Goal: Task Accomplishment & Management: Complete application form

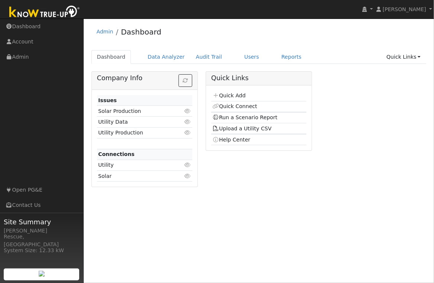
drag, startPoint x: 241, startPoint y: 99, endPoint x: 237, endPoint y: 99, distance: 4.5
click at [241, 99] on link "Quick Add" at bounding box center [228, 96] width 33 height 6
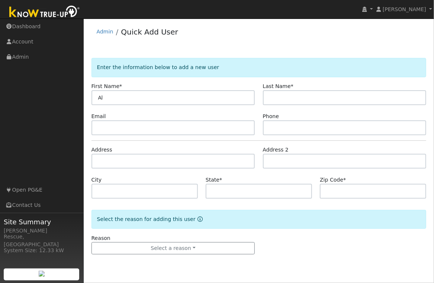
type input "Al"
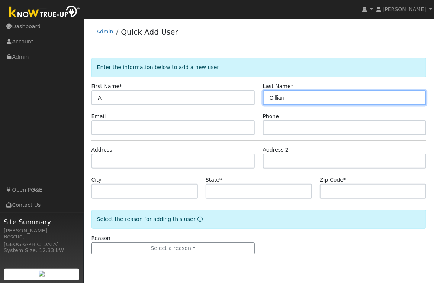
type input "Gillian"
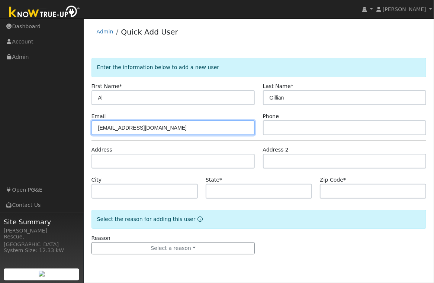
type input "[EMAIL_ADDRESS][DOMAIN_NAME]"
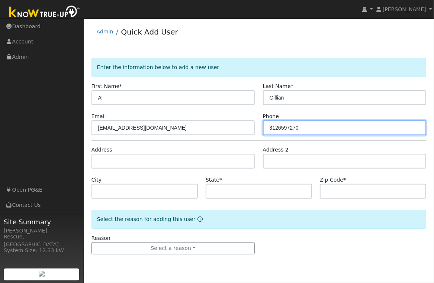
type input "3126597270"
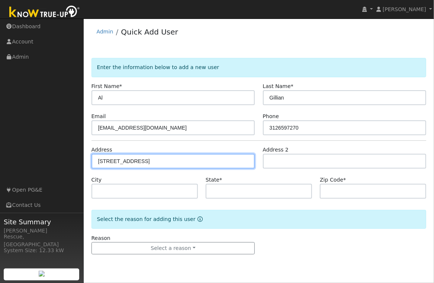
type input "7565 Winding Way"
type input "Grizzly Flats"
type input "CA"
type input "95636"
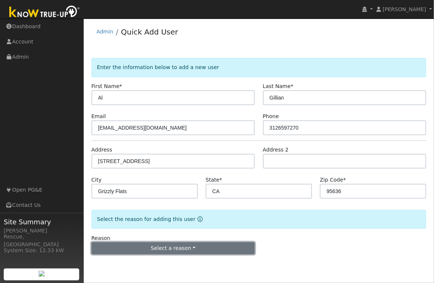
click at [197, 255] on button "Select a reason" at bounding box center [173, 248] width 164 height 13
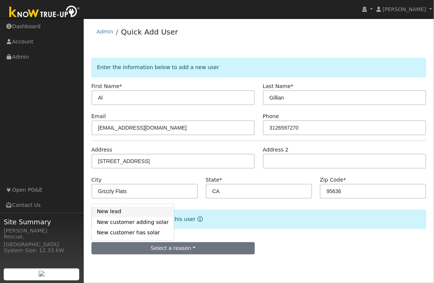
click at [110, 212] on link "New lead" at bounding box center [133, 212] width 82 height 10
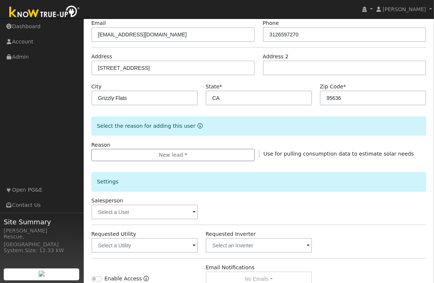
scroll to position [102, 0]
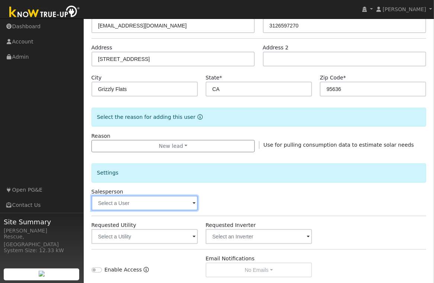
click at [146, 200] on input "text" at bounding box center [144, 203] width 106 height 15
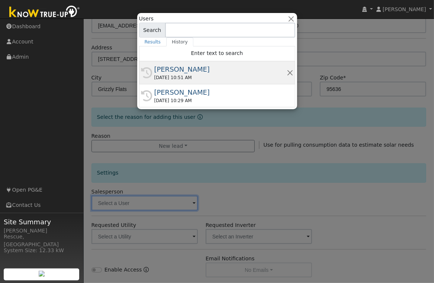
click at [213, 70] on div "[PERSON_NAME]" at bounding box center [220, 69] width 132 height 10
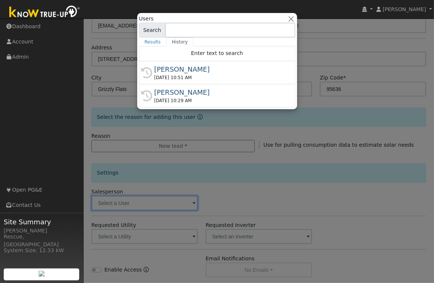
type input "[PERSON_NAME]"
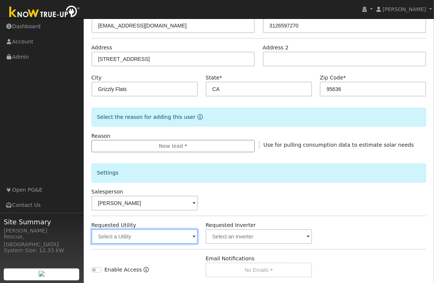
click at [158, 241] on input "text" at bounding box center [144, 236] width 106 height 15
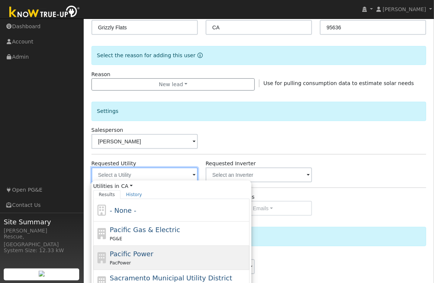
scroll to position [169, 0]
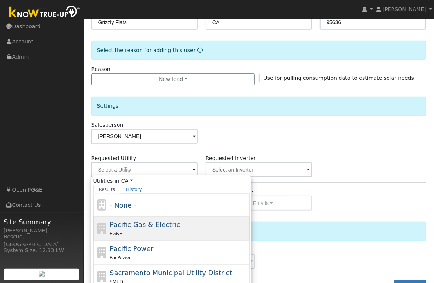
click at [154, 239] on div "Pacific Gas & Electric PG&E" at bounding box center [171, 229] width 156 height 24
type input "Pacific Gas & Electric"
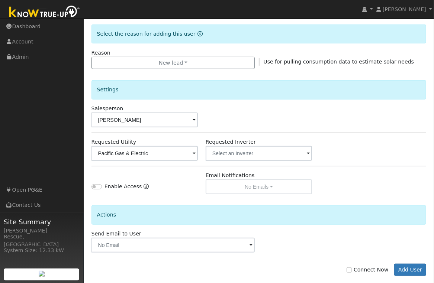
scroll to position [187, 0]
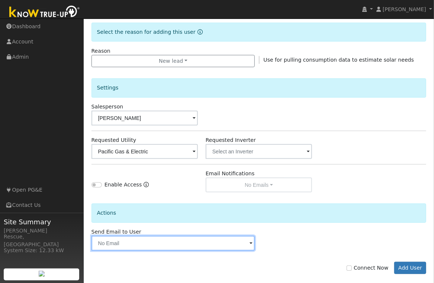
click at [177, 245] on input "text" at bounding box center [173, 243] width 164 height 15
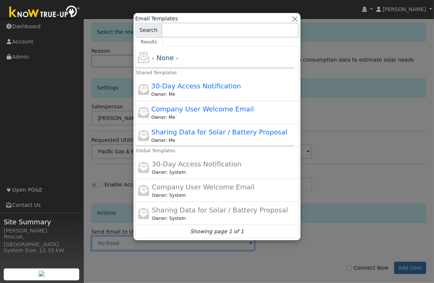
scroll to position [175, 0]
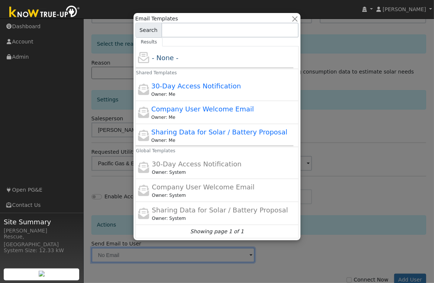
click at [322, 265] on div at bounding box center [217, 141] width 434 height 283
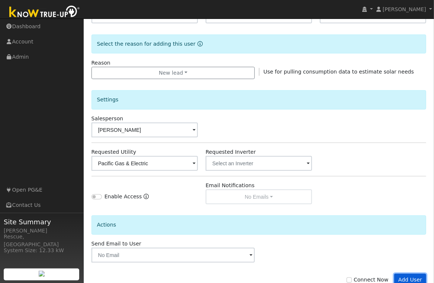
drag, startPoint x: 412, startPoint y: 280, endPoint x: 419, endPoint y: 275, distance: 8.9
click at [412, 280] on button "Add User" at bounding box center [410, 280] width 32 height 13
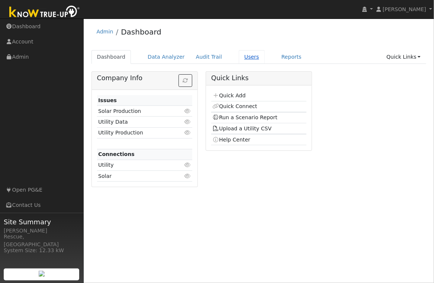
drag, startPoint x: 254, startPoint y: 57, endPoint x: 249, endPoint y: 57, distance: 4.1
click at [253, 57] on link "Users" at bounding box center [252, 57] width 26 height 14
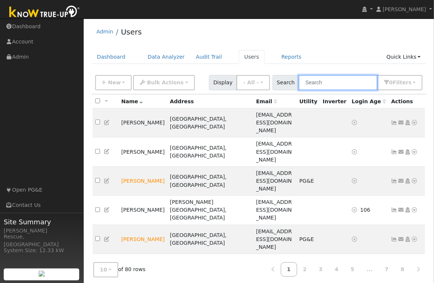
click at [333, 81] on input "text" at bounding box center [338, 82] width 79 height 15
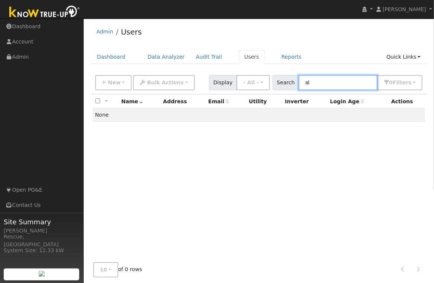
type input "a"
type input "g"
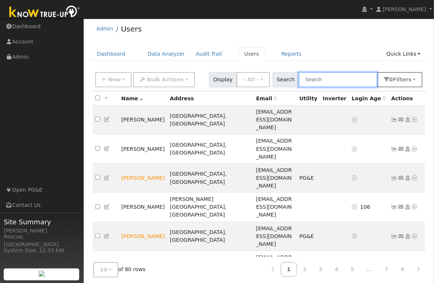
scroll to position [3, 0]
click at [414, 59] on link "Quick Links" at bounding box center [403, 54] width 45 height 14
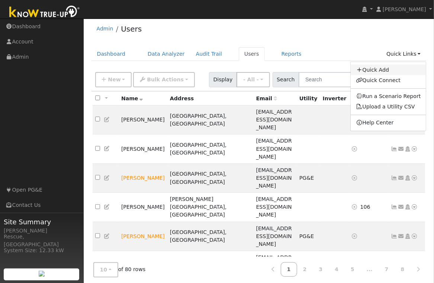
click at [377, 72] on link "Quick Add" at bounding box center [388, 70] width 75 height 10
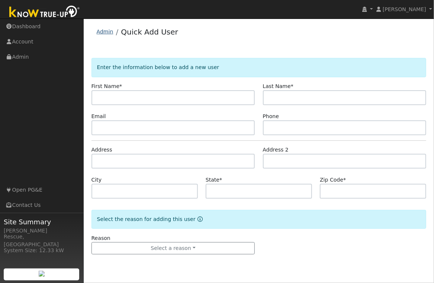
click at [110, 35] on li "Admin" at bounding box center [105, 34] width 17 height 12
click at [112, 34] on div "Admin Quick Add User" at bounding box center [258, 33] width 335 height 23
click at [101, 32] on link "Admin" at bounding box center [105, 32] width 17 height 6
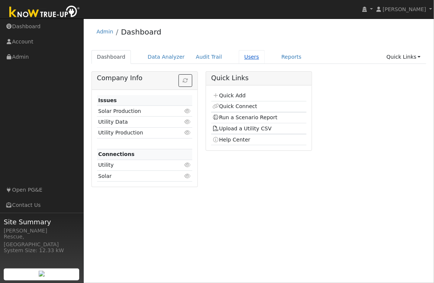
click at [254, 54] on link "Users" at bounding box center [252, 57] width 26 height 14
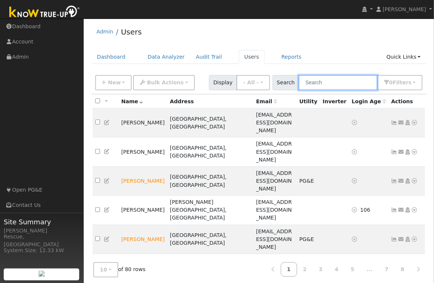
click at [331, 82] on input "text" at bounding box center [338, 82] width 79 height 15
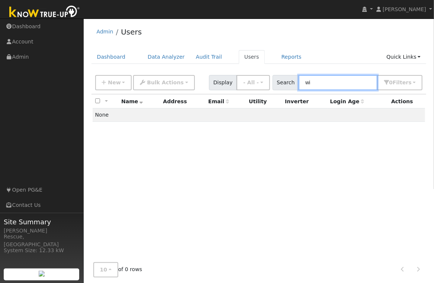
type input "w"
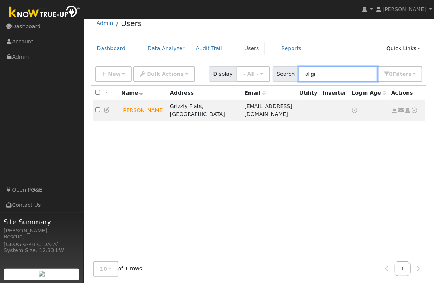
scroll to position [11, 0]
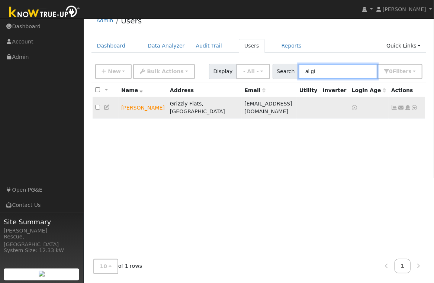
type input "al gi"
click at [415, 104] on link at bounding box center [414, 108] width 7 height 8
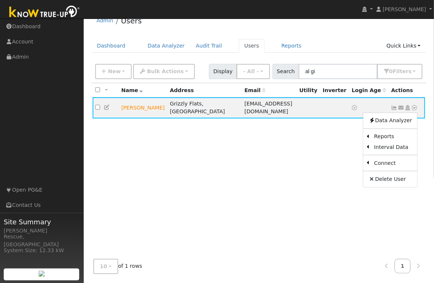
click at [0, 0] on link "Solar" at bounding box center [0, 0] width 0 height 0
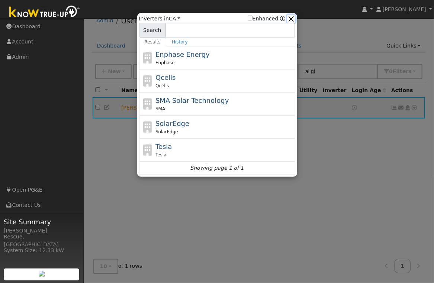
drag, startPoint x: 294, startPoint y: 17, endPoint x: 317, endPoint y: 59, distance: 47.3
click at [294, 18] on button "button" at bounding box center [291, 19] width 8 height 8
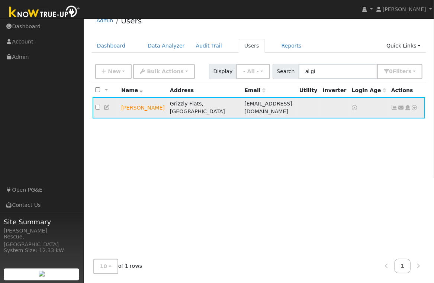
click at [414, 105] on icon at bounding box center [414, 107] width 7 height 5
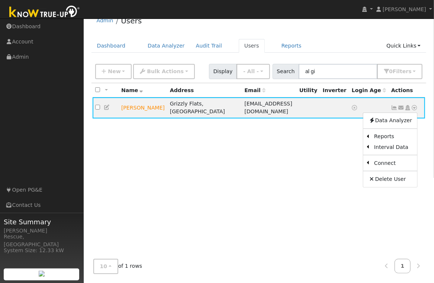
click at [0, 0] on link "Utility" at bounding box center [0, 0] width 0 height 0
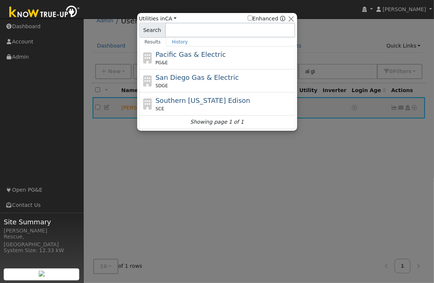
click at [190, 54] on span "Pacific Gas & Electric" at bounding box center [190, 55] width 70 height 8
